Goal: Check status: Check status

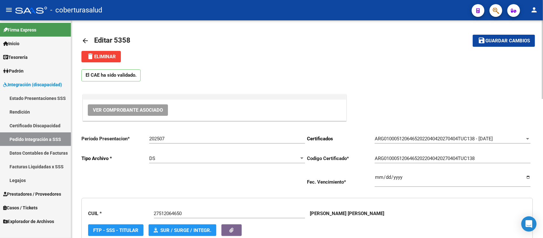
click at [84, 39] on mat-icon "arrow_back" at bounding box center [85, 41] width 8 height 8
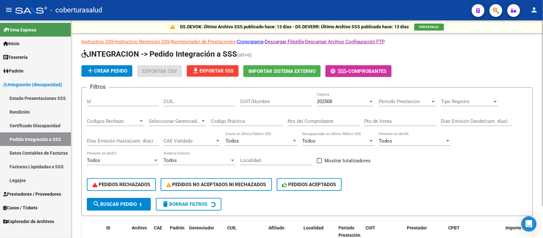
click at [20, 192] on span "Prestadores / Proveedores" at bounding box center [32, 194] width 58 height 7
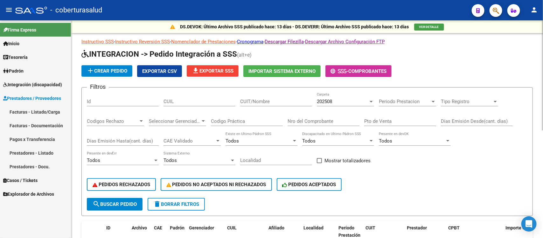
click at [27, 110] on link "Facturas - Listado/Carga" at bounding box center [35, 112] width 71 height 14
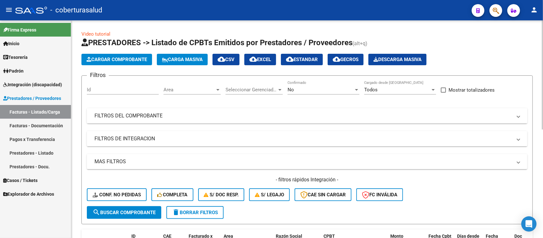
click at [148, 115] on mat-panel-title "FILTROS DEL COMPROBANTE" at bounding box center [304, 115] width 418 height 7
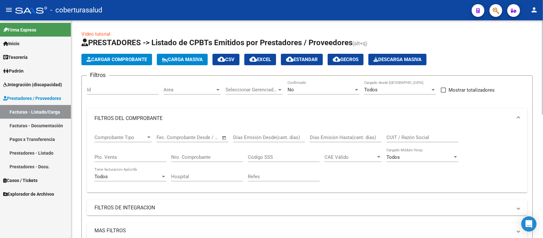
click at [416, 136] on input "CUIT / Razón Social" at bounding box center [423, 138] width 72 height 6
paste input "23235175584"
type input "23235175584"
click at [308, 81] on div "No Confirmado" at bounding box center [324, 88] width 72 height 14
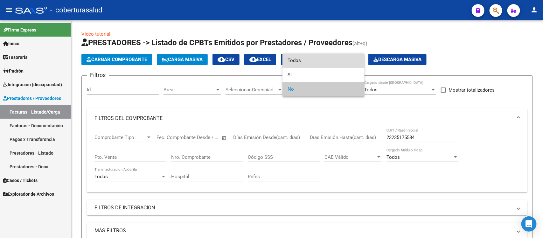
click at [310, 61] on span "Todos" at bounding box center [324, 60] width 72 height 14
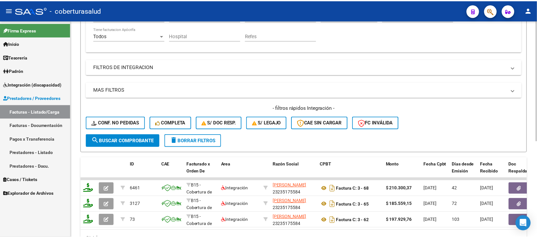
scroll to position [174, 0]
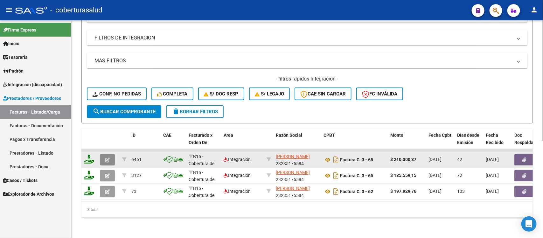
click at [105, 158] on icon "button" at bounding box center [107, 160] width 5 height 5
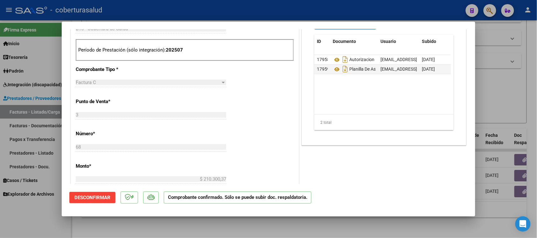
scroll to position [239, 0]
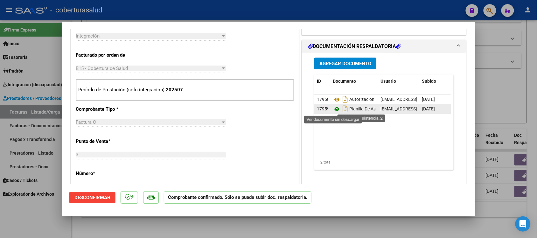
click at [333, 109] on icon at bounding box center [337, 109] width 8 height 8
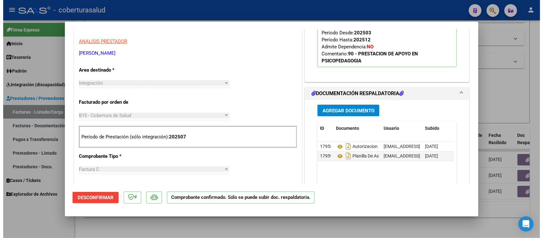
scroll to position [80, 0]
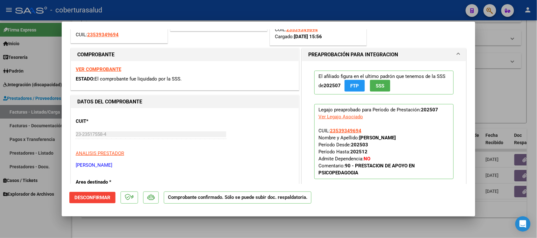
type input "$ 0,00"
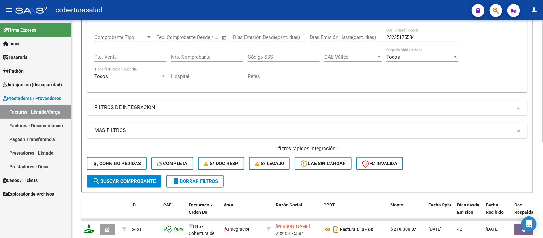
scroll to position [95, 0]
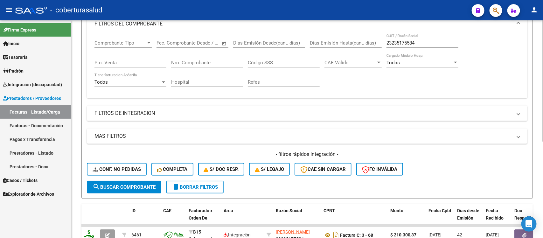
click at [408, 43] on input "23235175584" at bounding box center [423, 43] width 72 height 6
paste input "7295514596"
type input "27295514596"
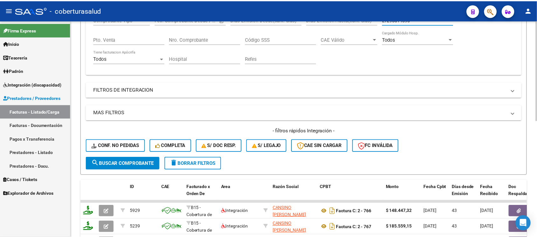
scroll to position [174, 0]
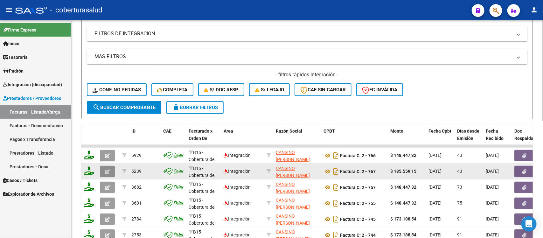
click at [105, 170] on icon "button" at bounding box center [107, 171] width 5 height 5
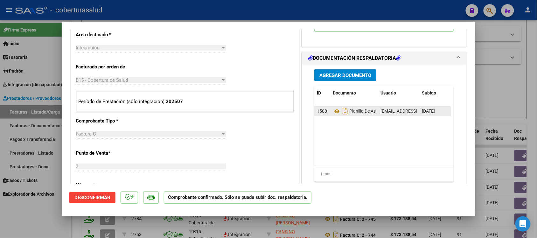
scroll to position [239, 0]
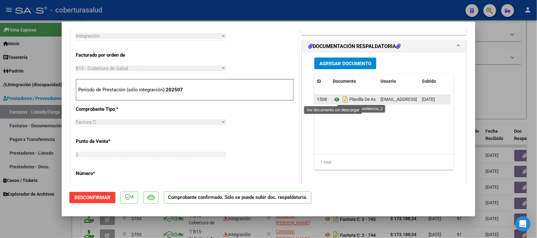
click at [333, 101] on icon at bounding box center [337, 100] width 8 height 8
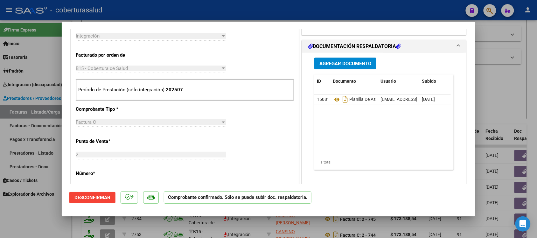
type input "$ 0,00"
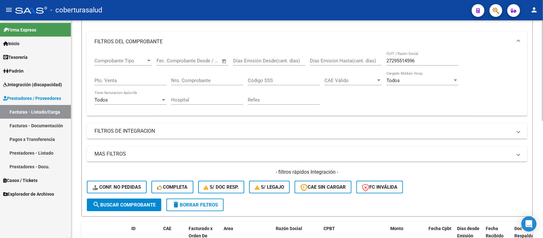
scroll to position [55, 0]
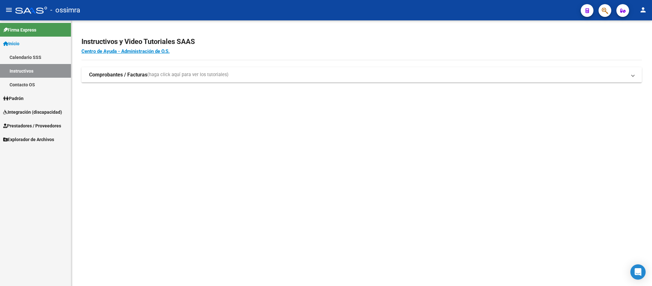
click at [42, 124] on span "Prestadores / Proveedores" at bounding box center [32, 125] width 58 height 7
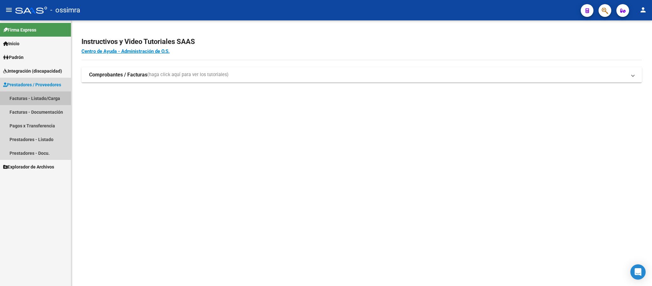
click at [45, 99] on link "Facturas - Listado/Carga" at bounding box center [35, 98] width 71 height 14
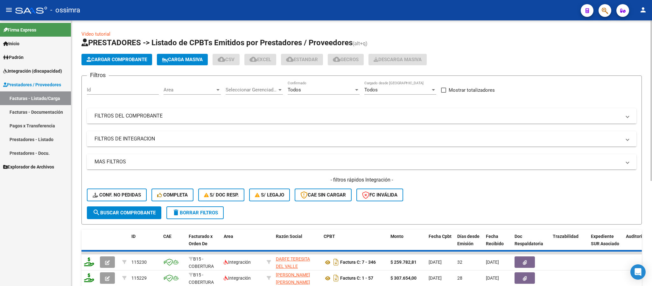
click at [375, 111] on mat-expansion-panel-header "FILTROS DEL COMPROBANTE" at bounding box center [362, 115] width 550 height 15
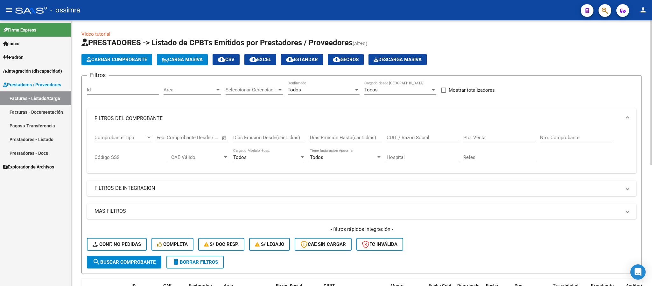
click at [435, 138] on input "CUIT / Razón Social" at bounding box center [423, 138] width 72 height 6
paste input "20268596276"
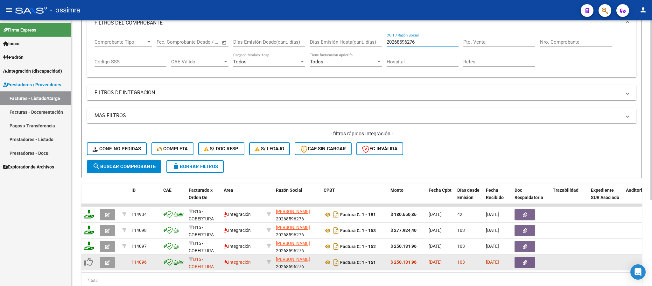
type input "20268596276"
click at [110, 263] on button "button" at bounding box center [107, 262] width 15 height 11
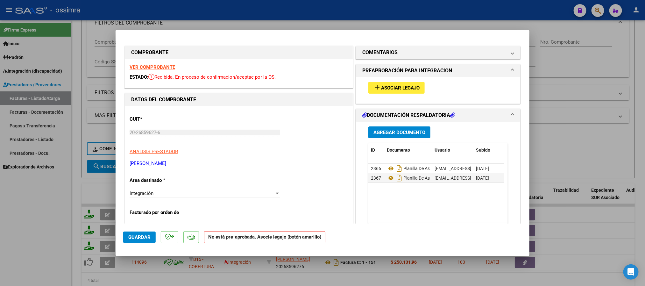
click at [383, 99] on div "add Asociar Legajo" at bounding box center [438, 90] width 164 height 26
click at [392, 88] on span "Asociar Legajo" at bounding box center [400, 88] width 39 height 6
type input "$ 0,00"
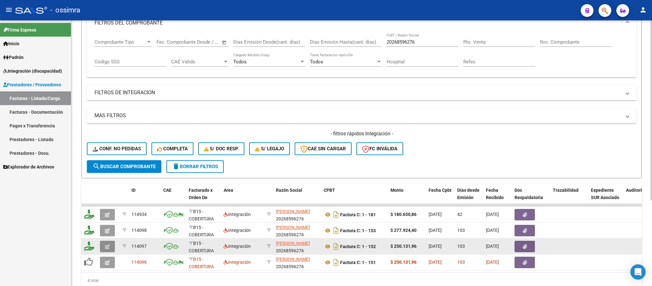
click at [108, 244] on icon "button" at bounding box center [107, 246] width 5 height 5
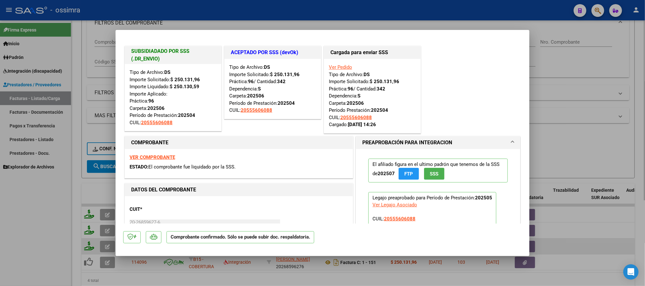
type input "$ 0,00"
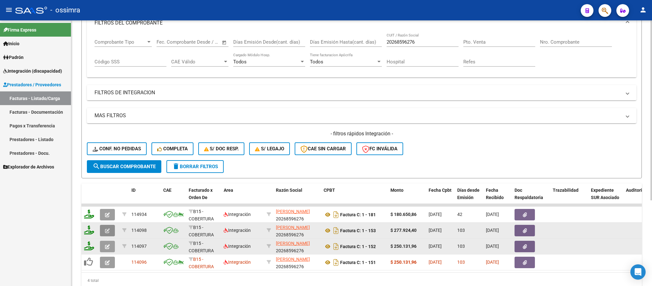
click at [110, 229] on button "button" at bounding box center [107, 230] width 15 height 11
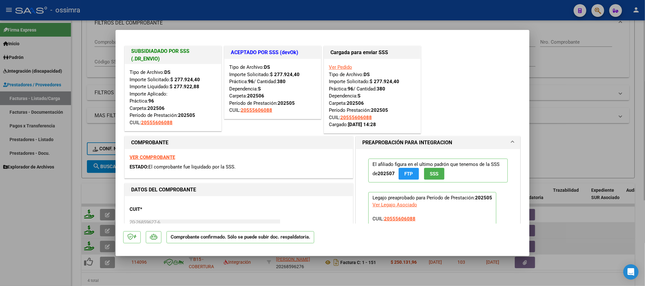
type input "$ 0,00"
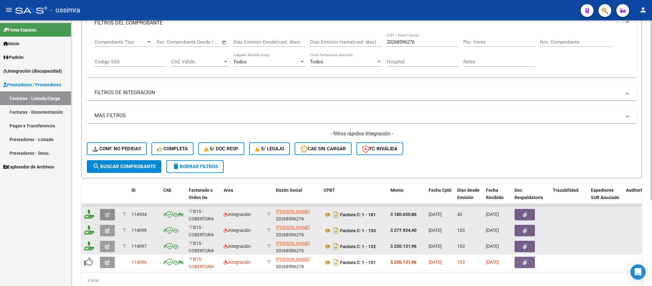
click at [112, 216] on button "button" at bounding box center [107, 214] width 15 height 11
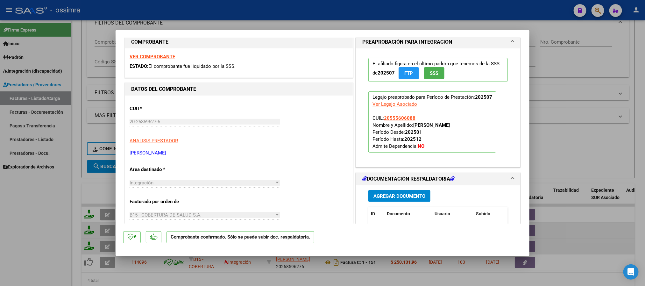
scroll to position [95, 0]
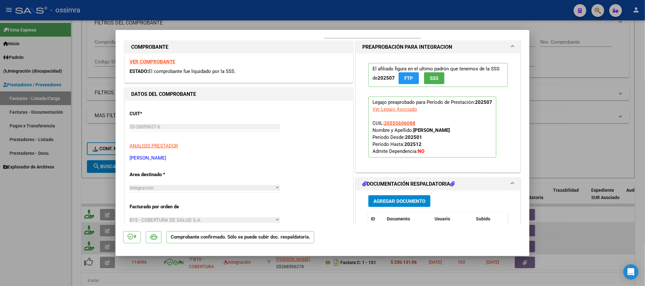
type input "$ 0,00"
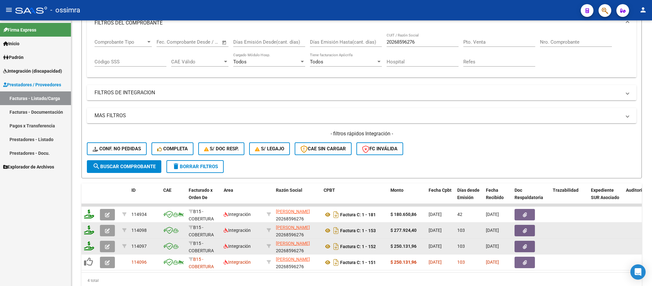
click at [108, 248] on icon "button" at bounding box center [107, 246] width 5 height 5
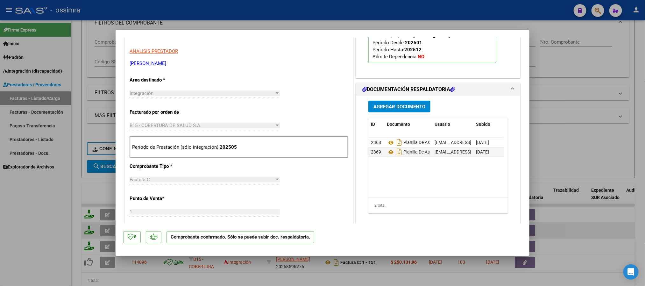
scroll to position [191, 0]
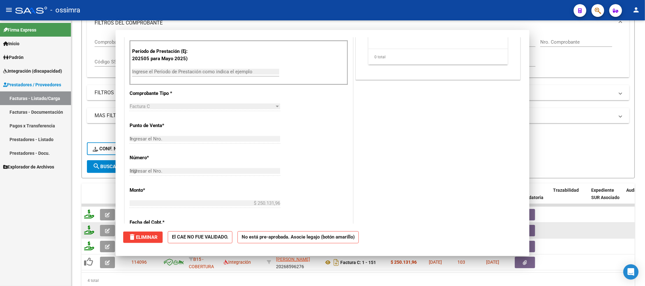
type input "$ 0,00"
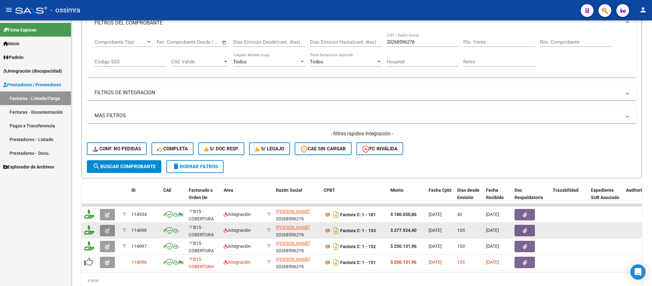
click at [110, 231] on button "button" at bounding box center [107, 230] width 15 height 11
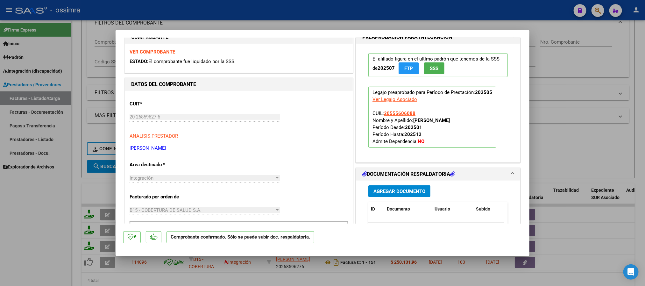
scroll to position [95, 0]
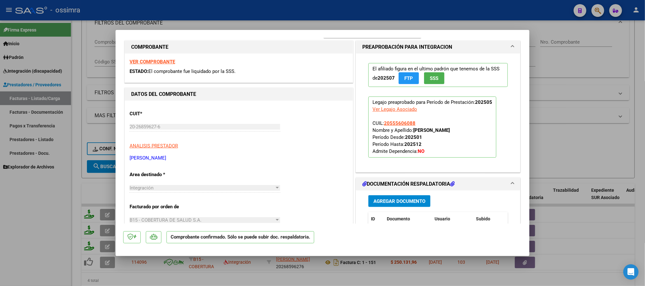
type input "$ 0,00"
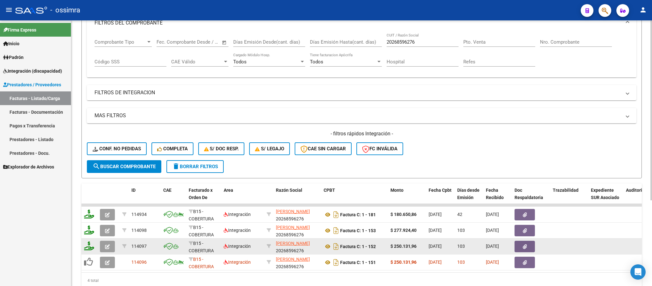
click at [107, 246] on icon "button" at bounding box center [107, 246] width 5 height 5
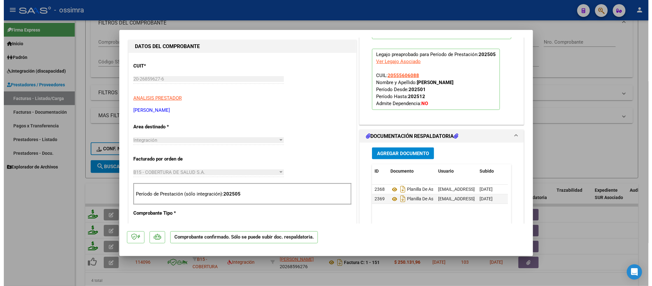
scroll to position [191, 0]
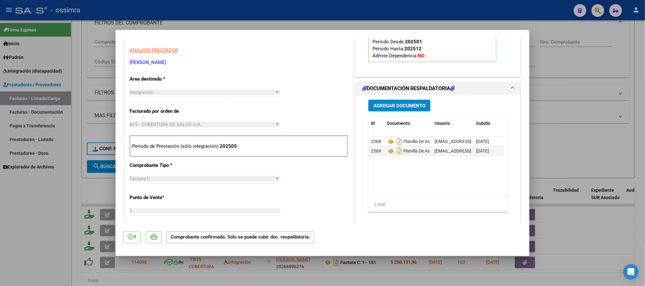
type input "$ 0,00"
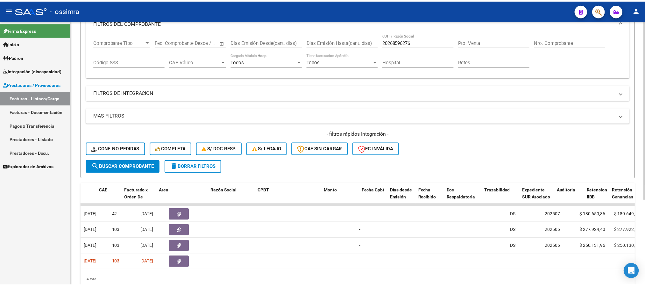
scroll to position [0, 0]
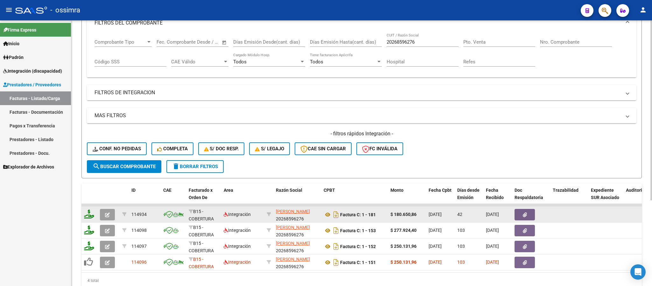
click at [110, 219] on button "button" at bounding box center [107, 214] width 15 height 11
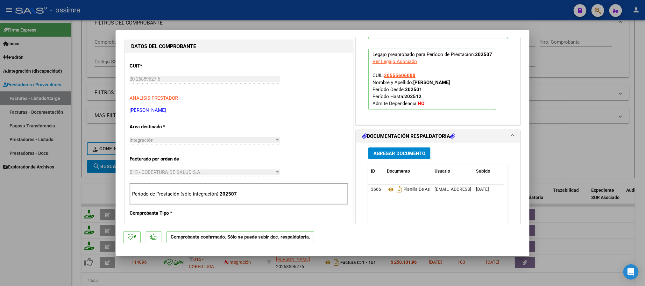
scroll to position [191, 0]
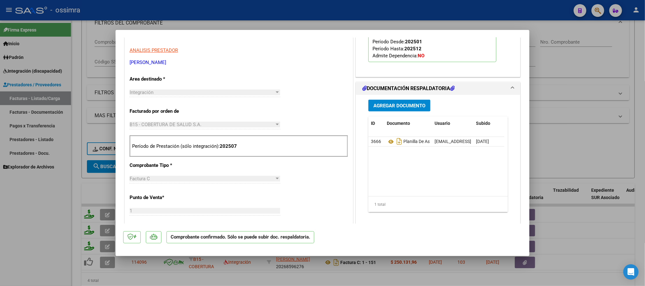
type input "$ 0,00"
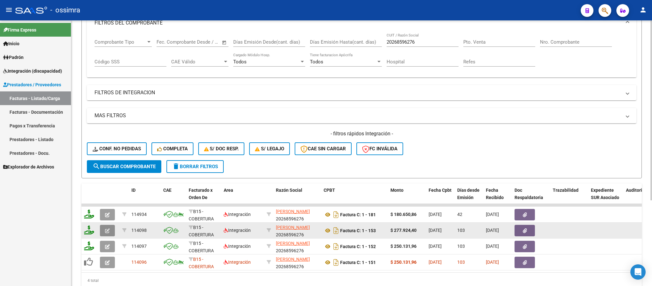
click at [106, 231] on icon "button" at bounding box center [107, 230] width 5 height 5
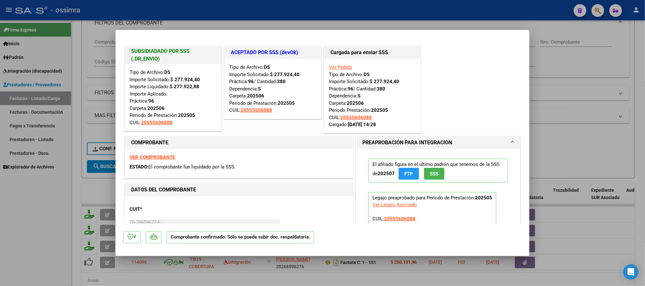
scroll to position [48, 0]
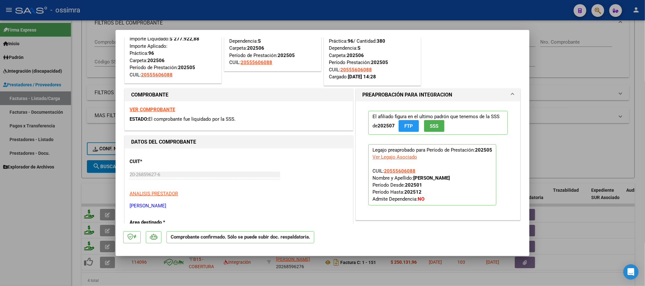
click at [159, 108] on strong "VER COMPROBANTE" at bounding box center [153, 110] width 46 height 6
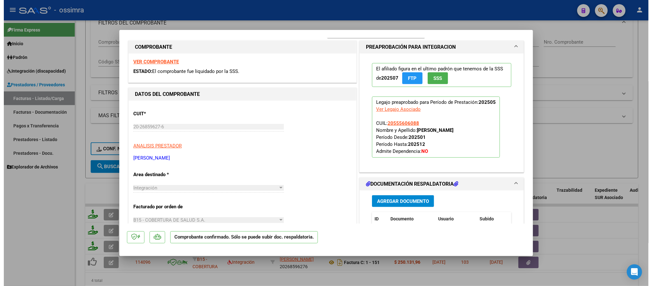
scroll to position [143, 0]
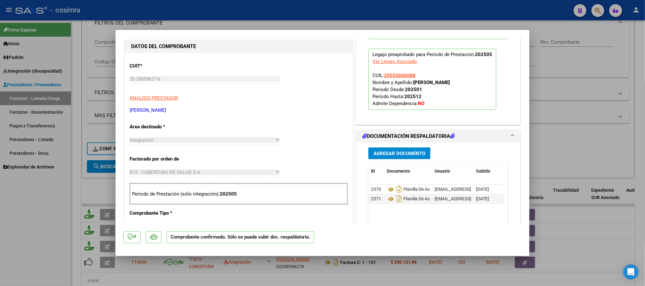
type input "$ 0,00"
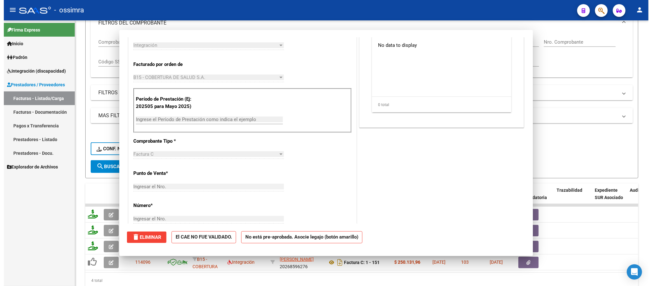
scroll to position [0, 0]
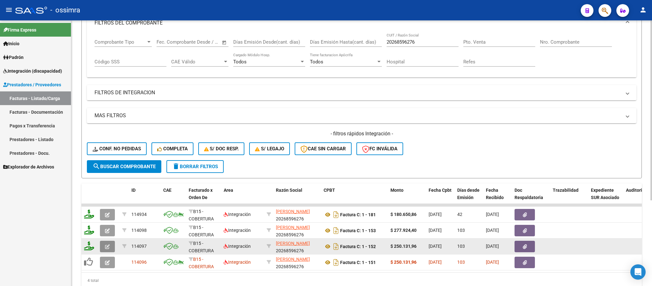
click at [106, 246] on icon "button" at bounding box center [107, 246] width 5 height 5
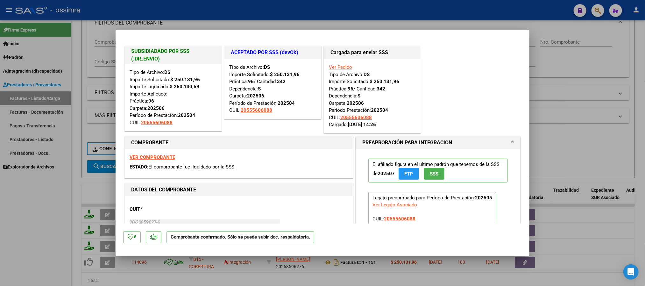
click at [165, 158] on strong "VER COMPROBANTE" at bounding box center [153, 157] width 46 height 6
type input "$ 0,00"
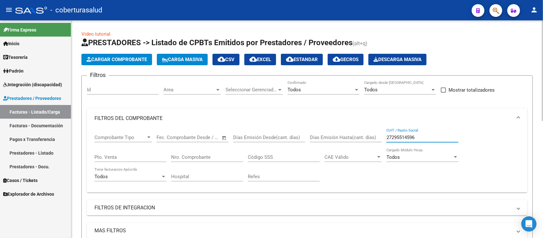
drag, startPoint x: 421, startPoint y: 136, endPoint x: 356, endPoint y: 145, distance: 65.0
click at [357, 145] on div "Comprobante Tipo Comprobante Tipo Fecha inicio – Fecha fin Fec. Comprobante Des…" at bounding box center [308, 158] width 426 height 59
paste input "27178585040"
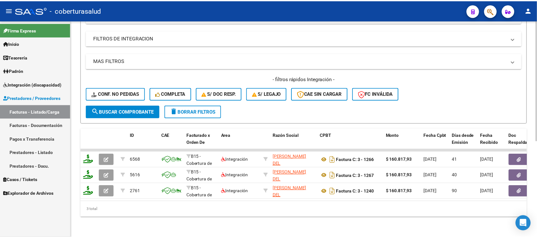
scroll to position [174, 0]
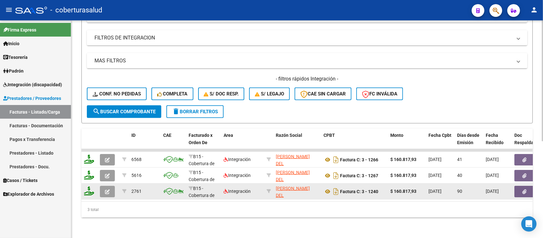
type input "27178585040"
click at [107, 189] on icon "button" at bounding box center [107, 191] width 5 height 5
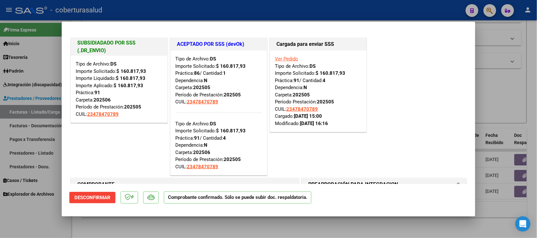
type input "$ 0,00"
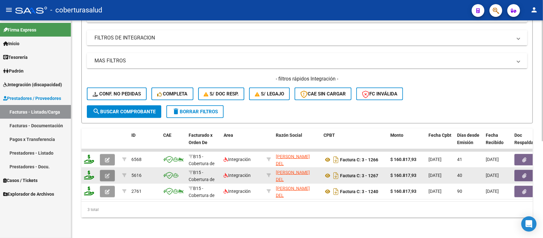
click at [109, 173] on icon "button" at bounding box center [107, 175] width 5 height 5
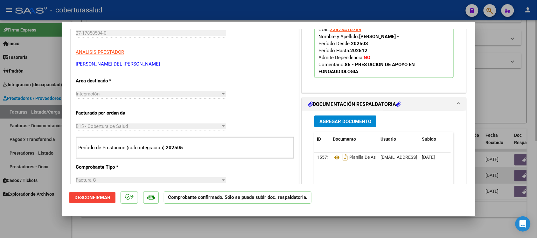
scroll to position [199, 0]
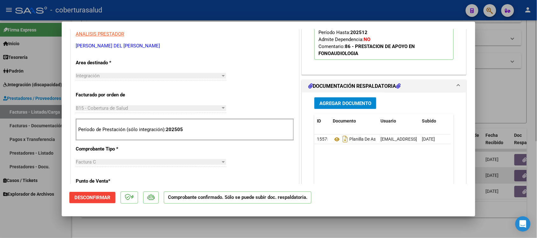
type input "$ 0,00"
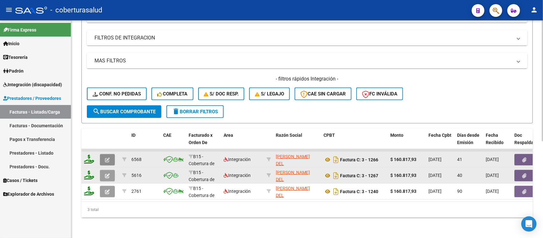
click at [109, 158] on icon "button" at bounding box center [107, 160] width 5 height 5
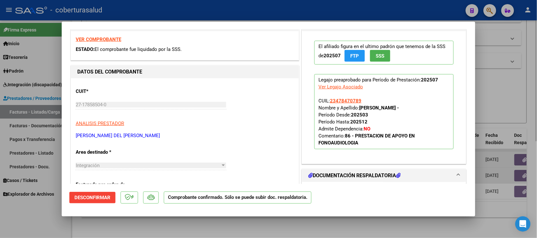
scroll to position [119, 0]
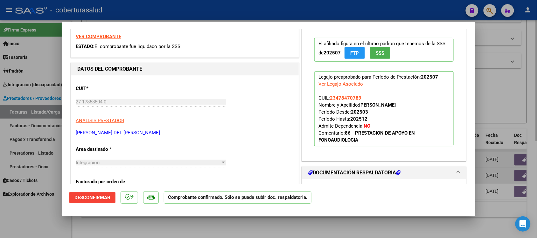
type input "$ 0,00"
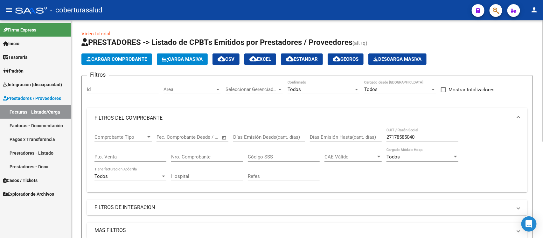
scroll to position [0, 0]
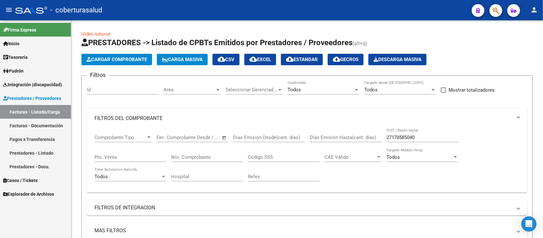
click at [31, 83] on span "Integración (discapacidad)" at bounding box center [32, 84] width 59 height 7
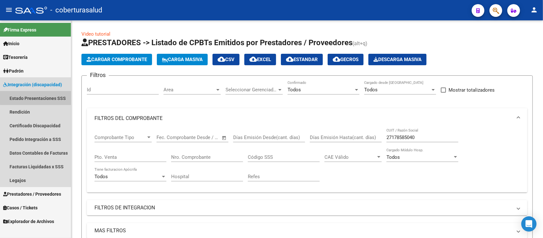
click at [36, 98] on link "Estado Presentaciones SSS" at bounding box center [35, 98] width 71 height 14
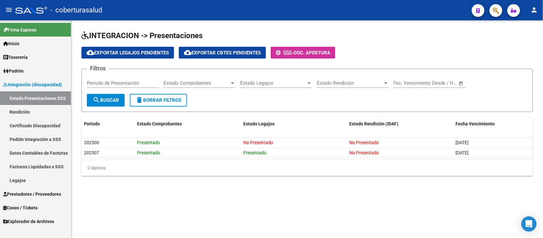
click at [35, 142] on link "Pedido Integración a SSS" at bounding box center [35, 139] width 71 height 14
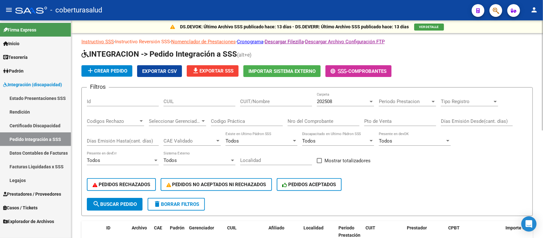
click at [157, 42] on link "Instructivo Reversión SSS" at bounding box center [142, 42] width 55 height 6
